Goal: Communication & Community: Answer question/provide support

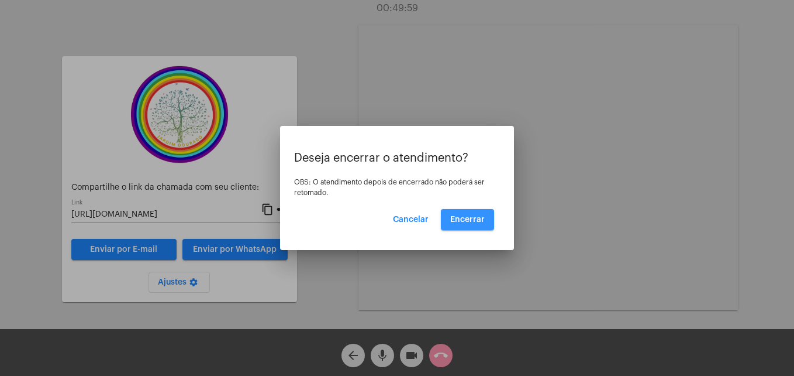
click at [471, 220] on span "Encerrar" at bounding box center [467, 219] width 35 height 8
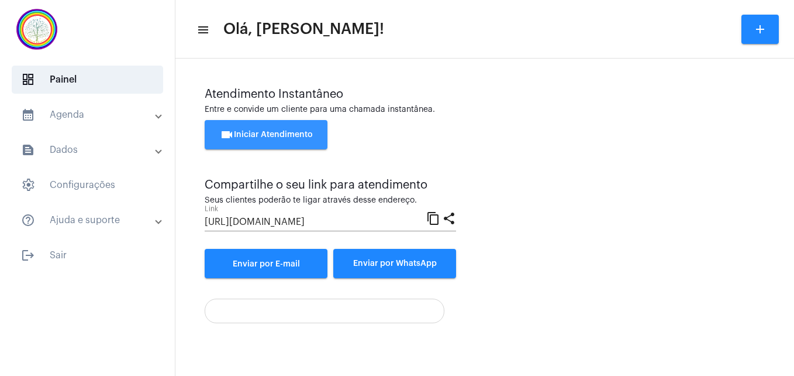
click at [285, 122] on button "videocam Iniciar Atendimento" at bounding box center [266, 134] width 123 height 29
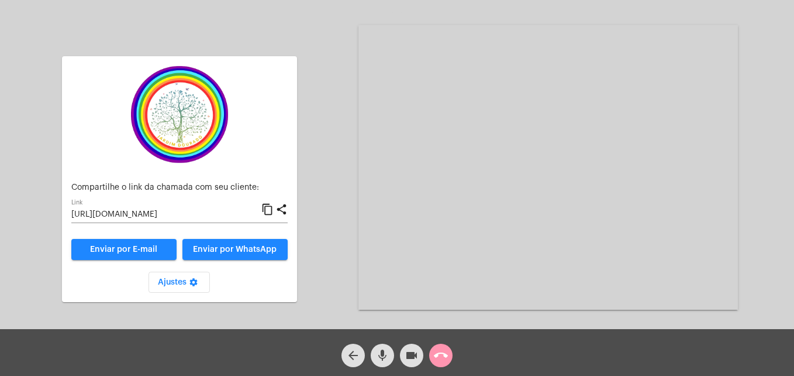
click at [268, 206] on mat-icon "content_copy" at bounding box center [267, 209] width 12 height 14
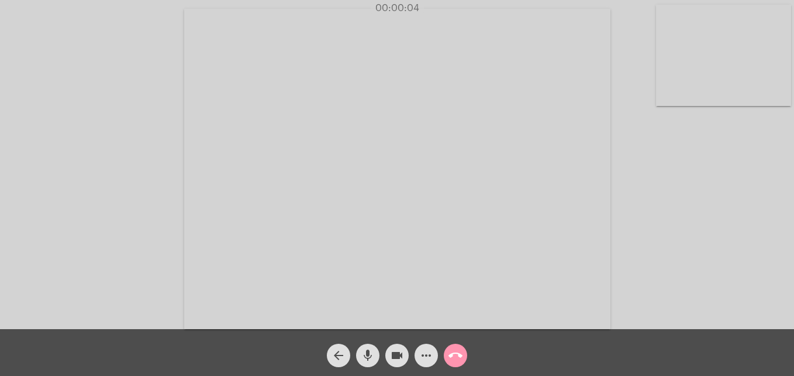
click at [676, 98] on video at bounding box center [723, 55] width 135 height 101
click at [334, 309] on video at bounding box center [503, 168] width 426 height 320
